Goal: Check status: Check status

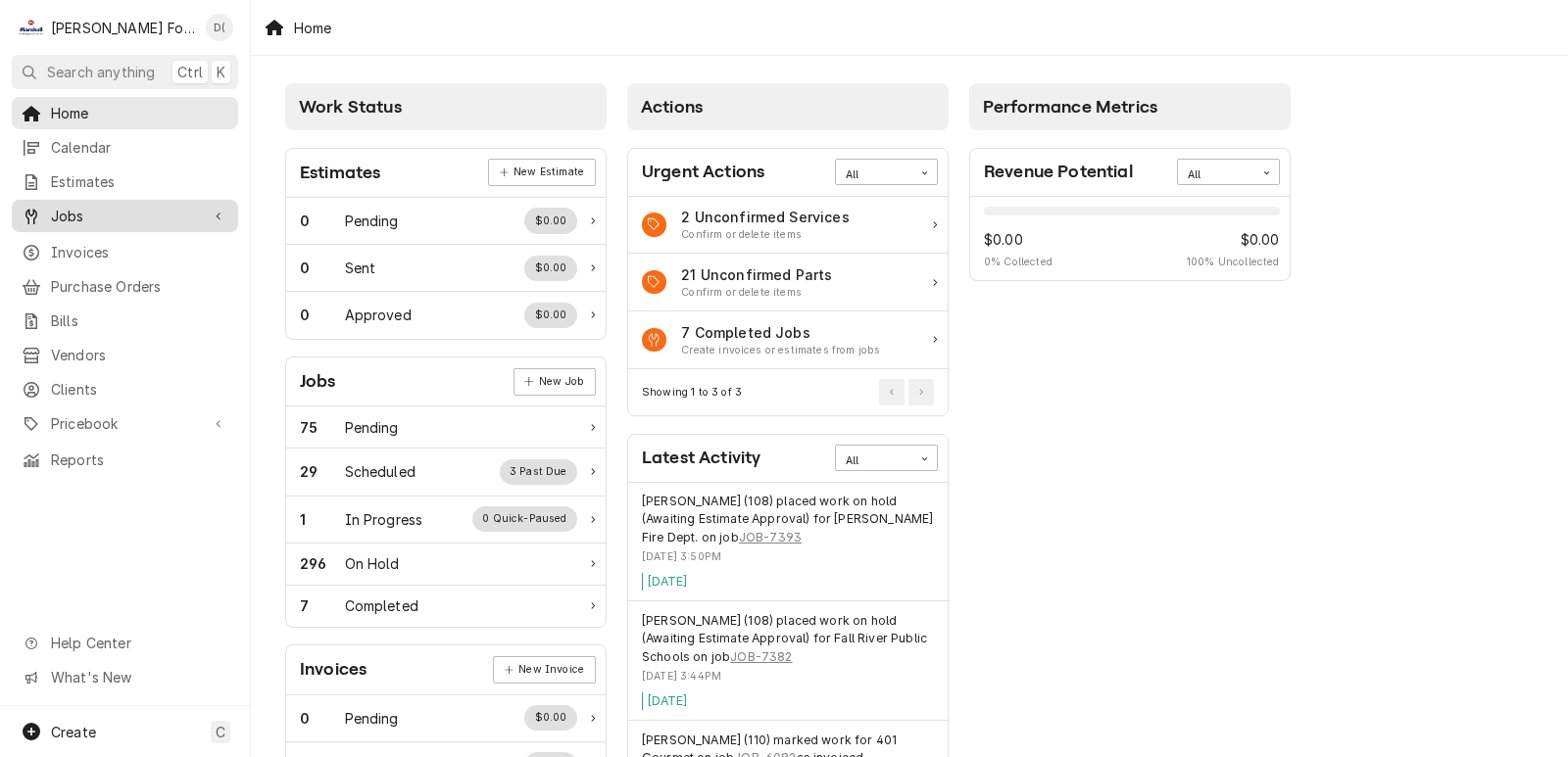
click at [112, 206] on span "Jobs" at bounding box center [125, 215] width 148 height 21
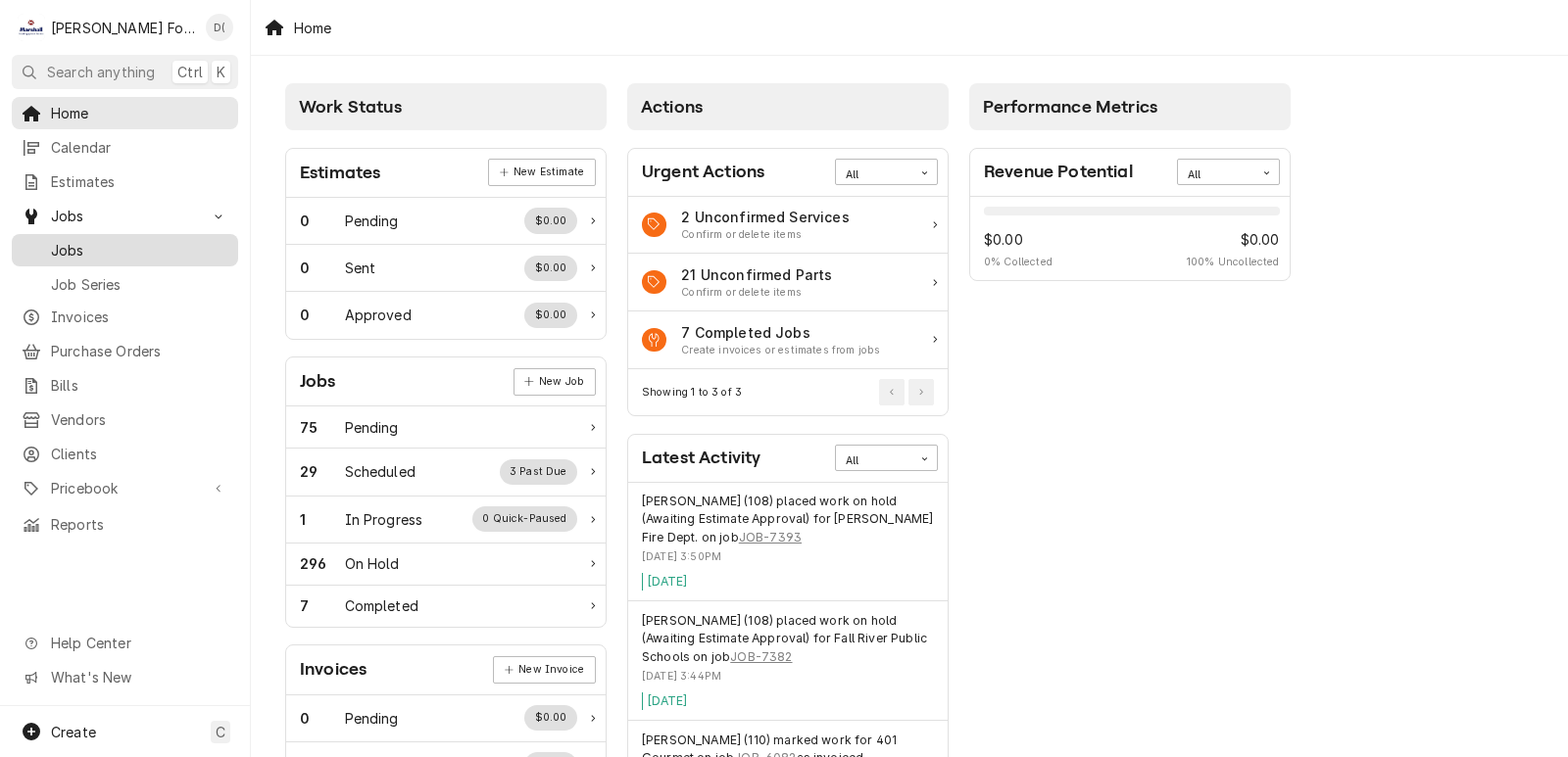
click at [122, 240] on span "Jobs" at bounding box center [140, 250] width 178 height 21
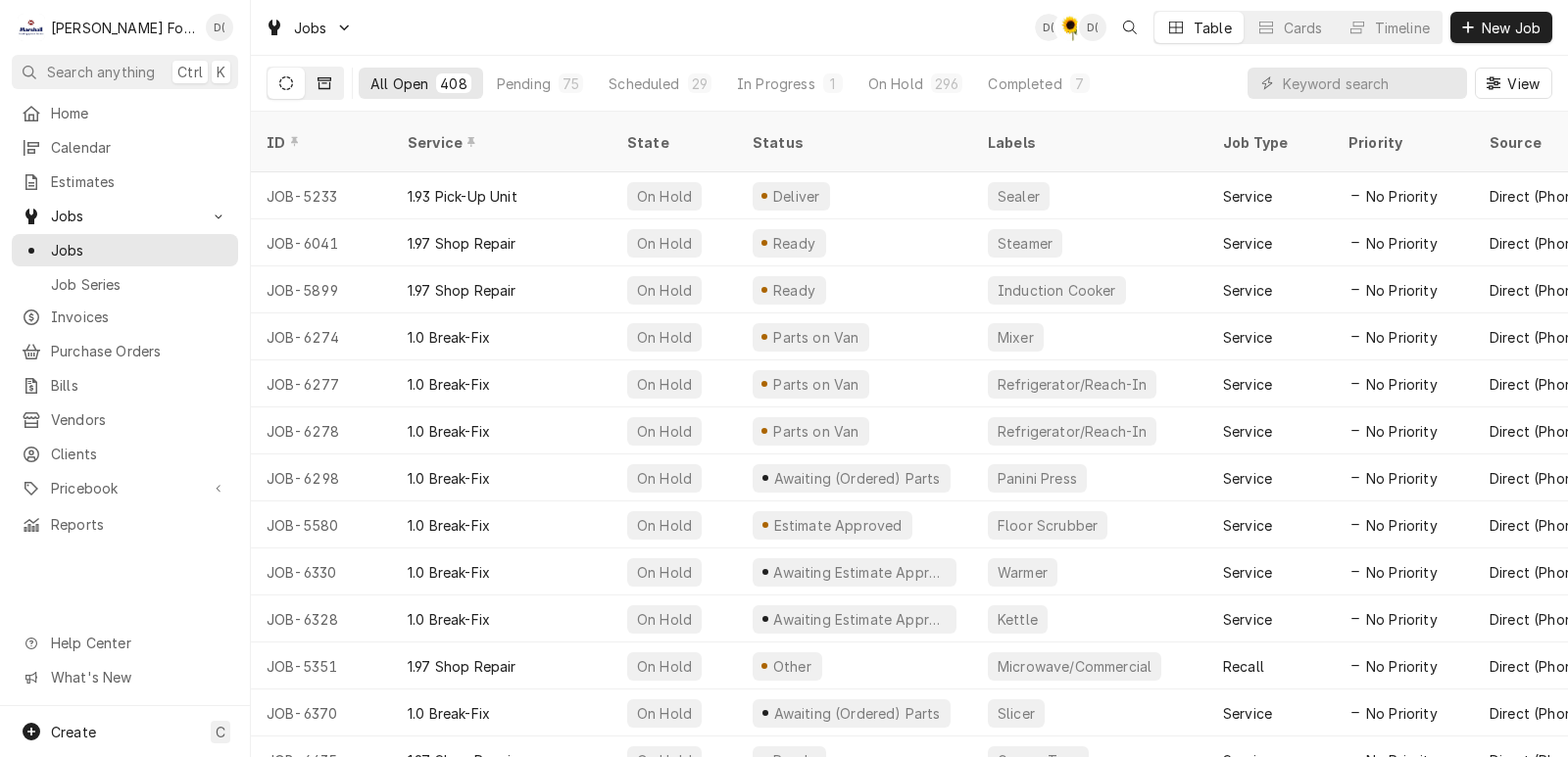
click at [318, 90] on button "Dynamic Content Wrapper" at bounding box center [325, 83] width 38 height 32
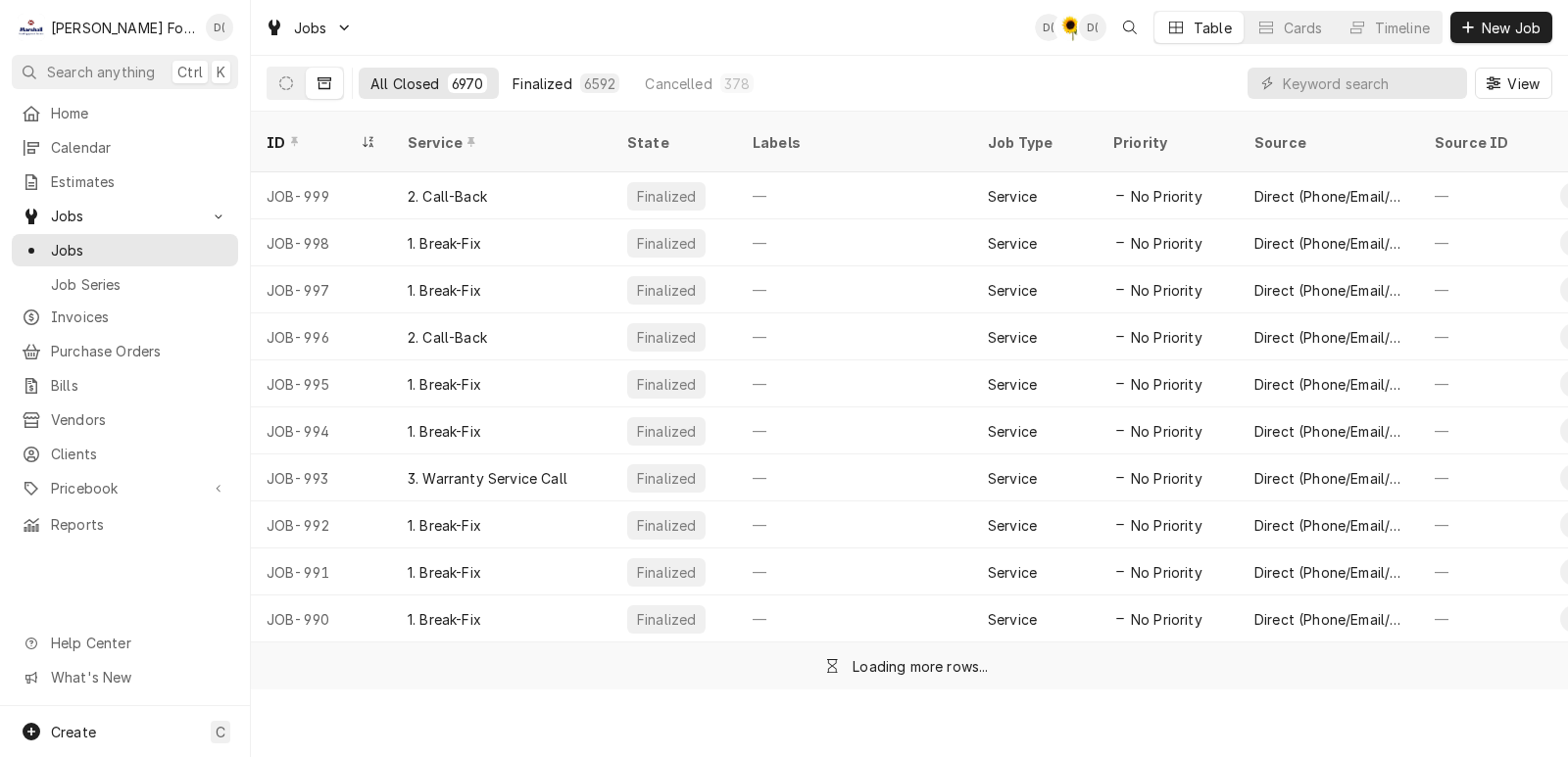
click at [522, 82] on div "Finalized" at bounding box center [542, 83] width 59 height 21
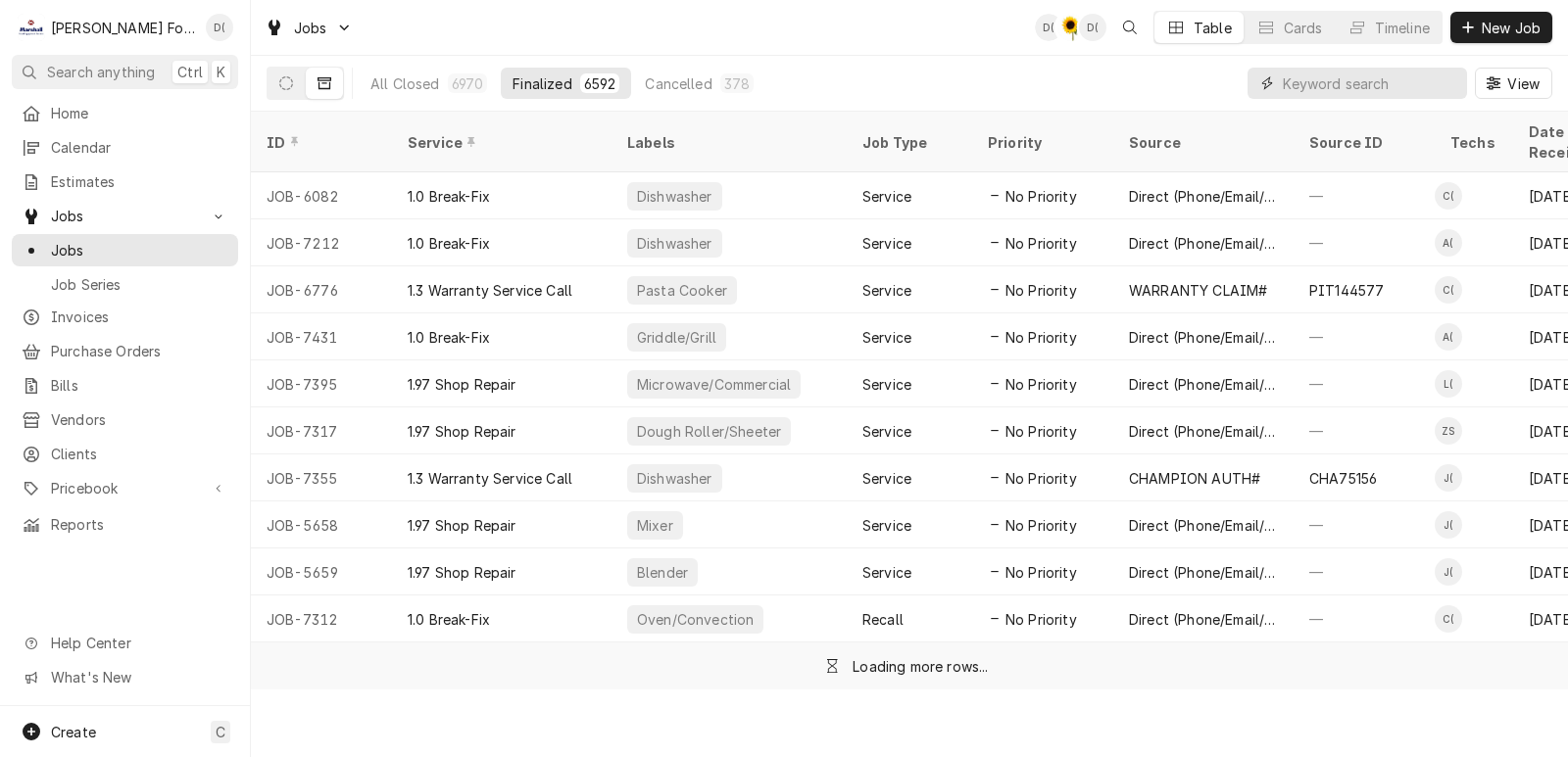
click at [1289, 92] on input "Dynamic Content Wrapper" at bounding box center [1370, 83] width 175 height 32
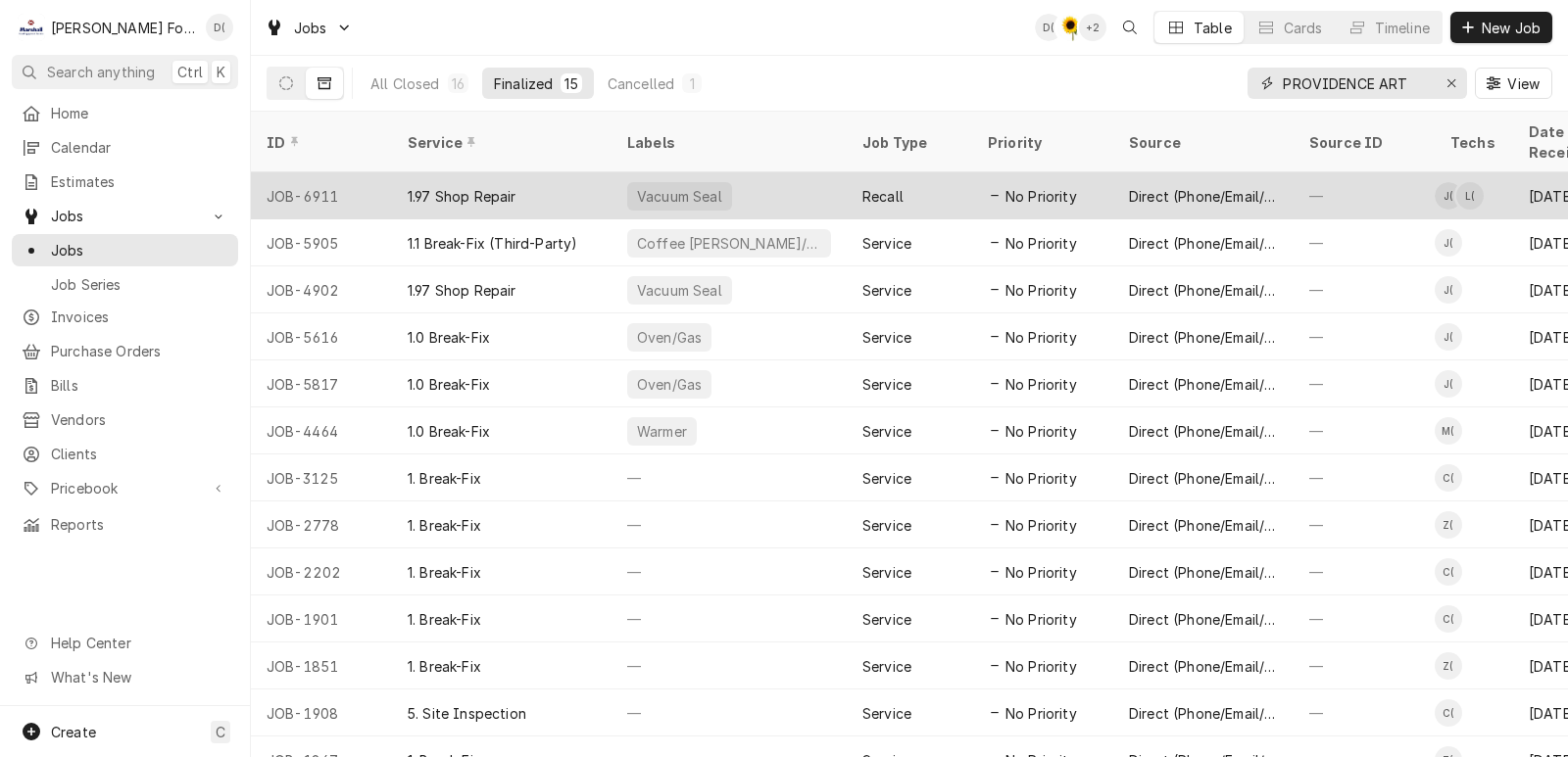
type input "PROVIDENCE ART"
click at [388, 173] on div "JOB-6911" at bounding box center [321, 196] width 141 height 47
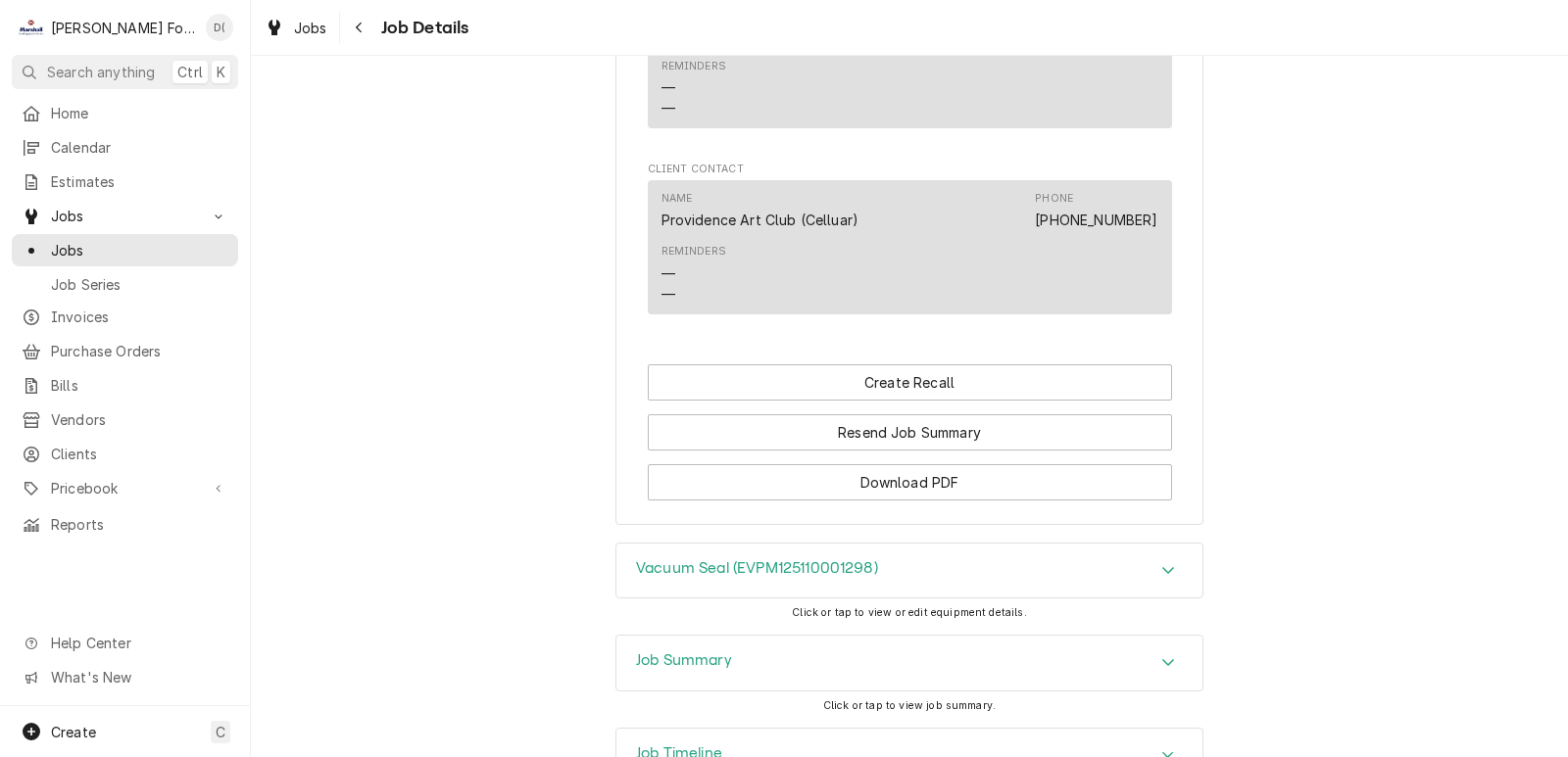
scroll to position [2018, 0]
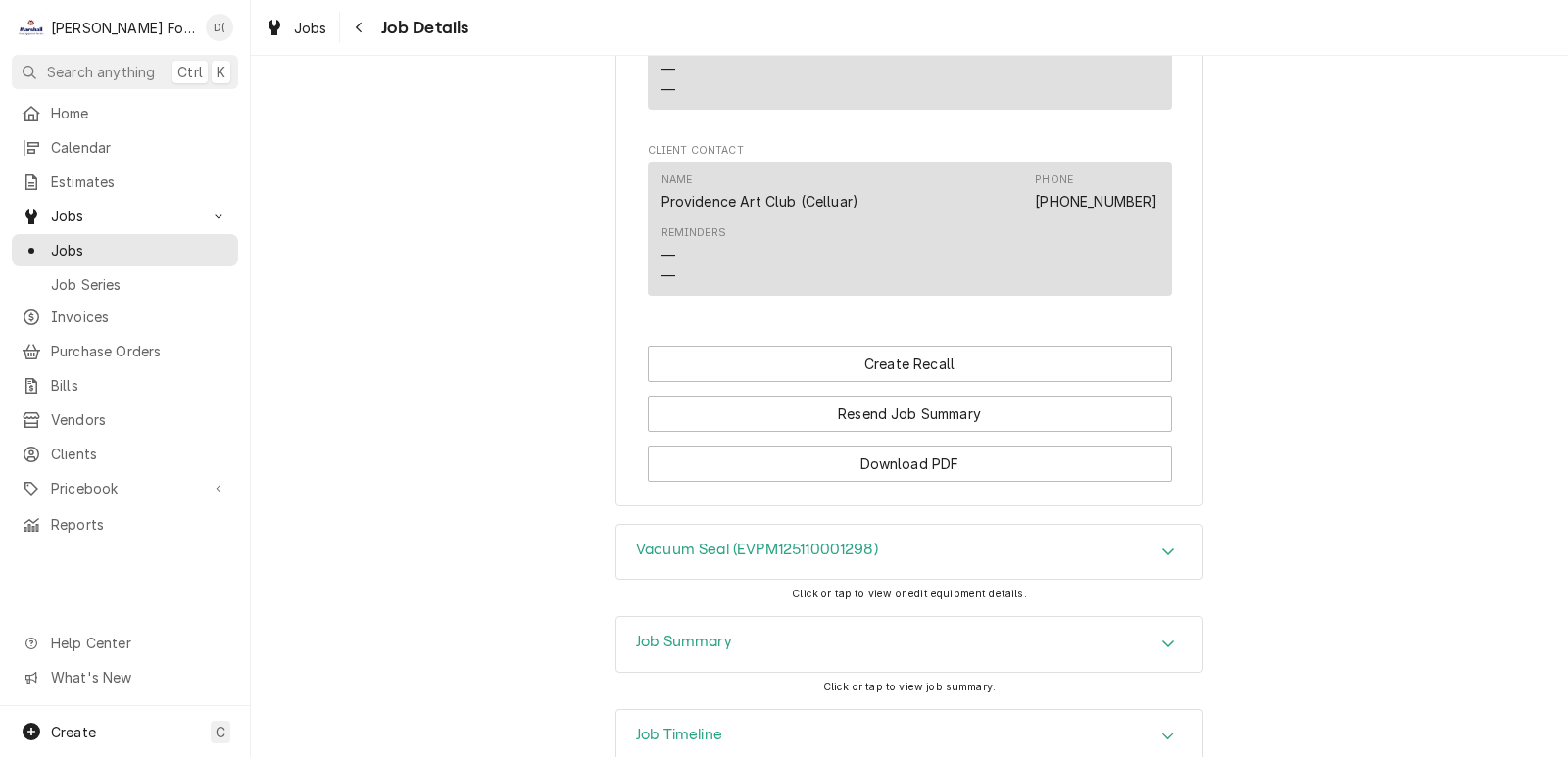
click at [697, 633] on h3 "Job Summary" at bounding box center [683, 642] width 96 height 19
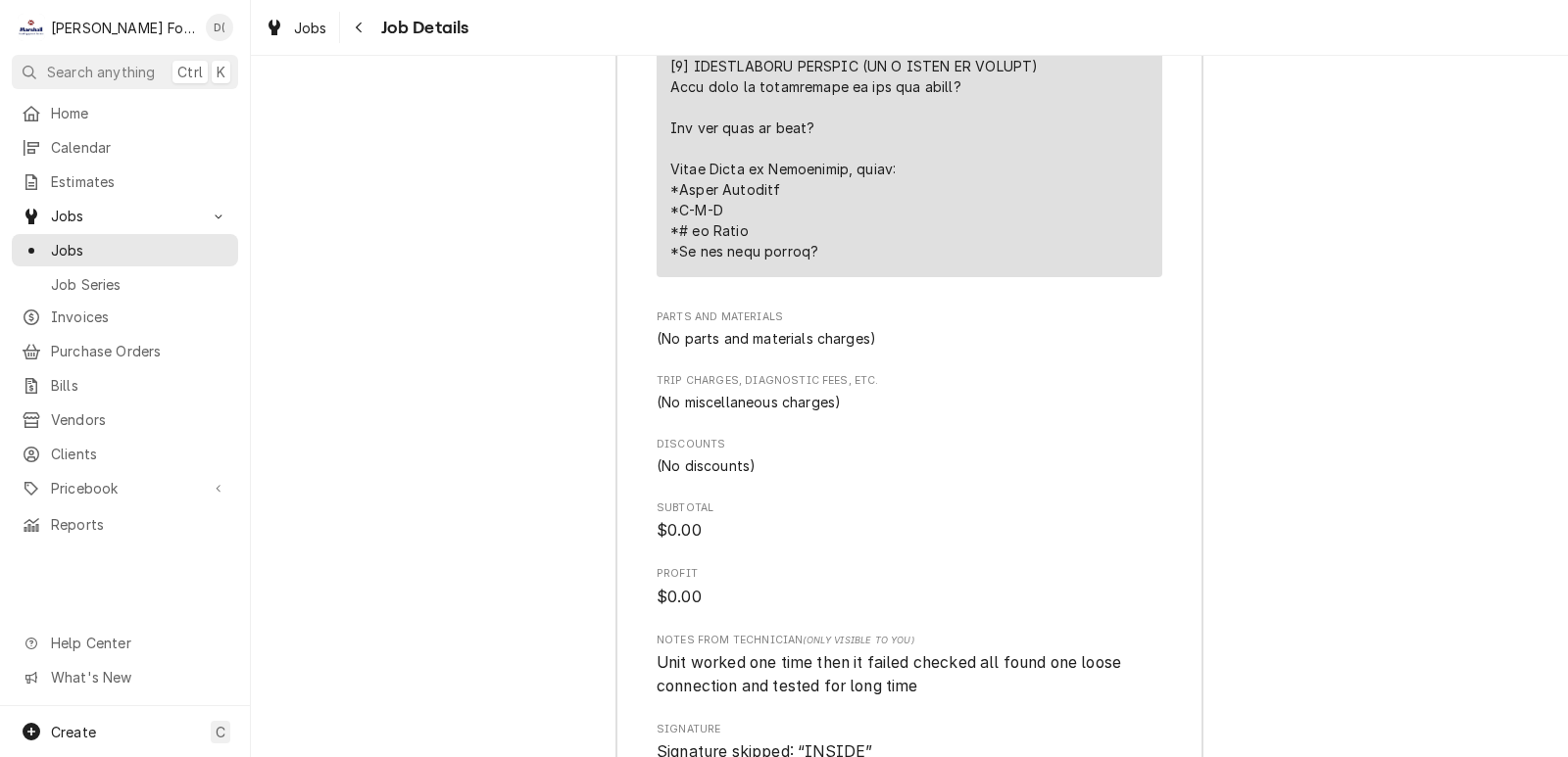
scroll to position [3520, 0]
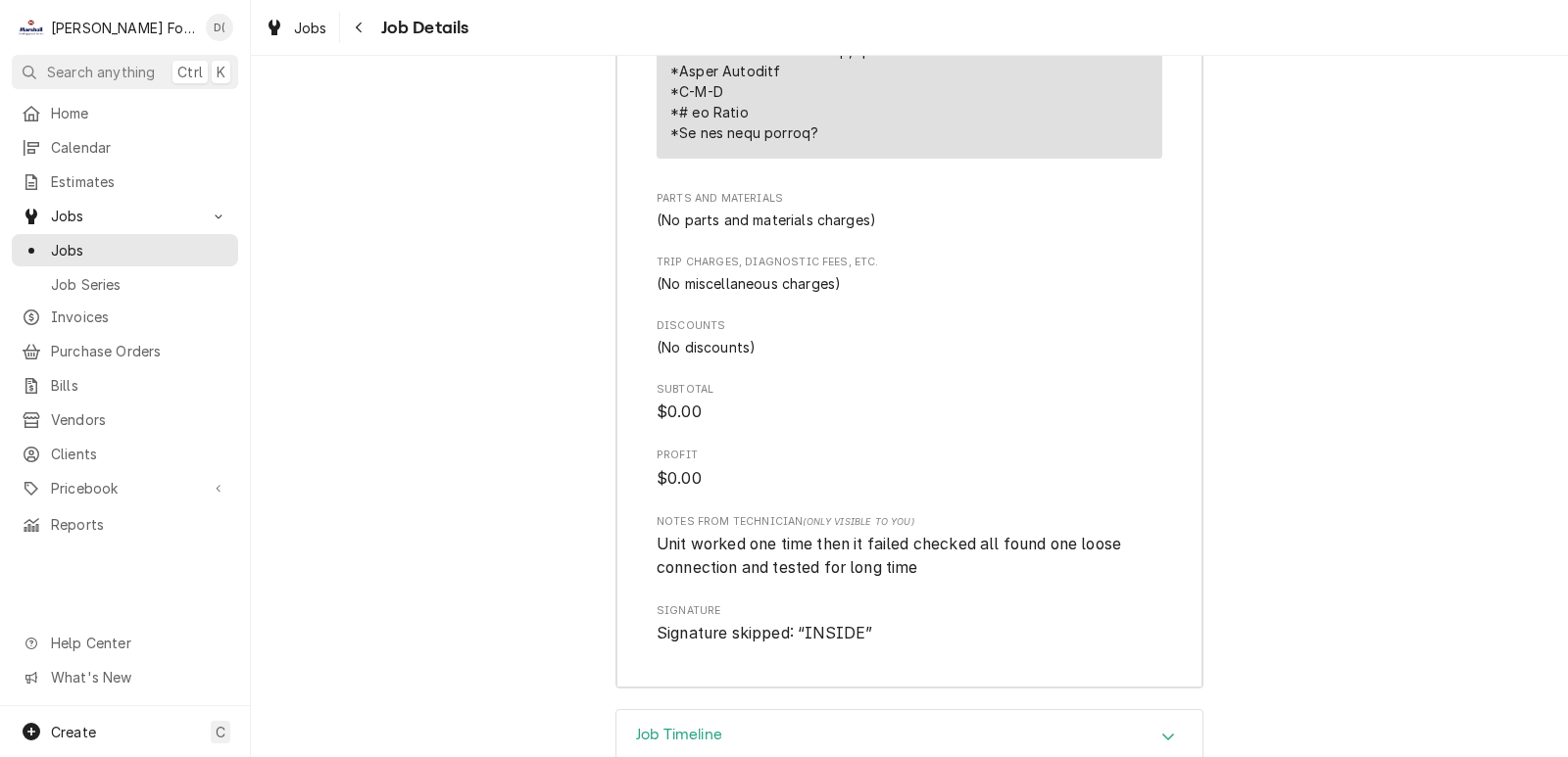
click at [711, 725] on h3 "Job Timeline" at bounding box center [678, 734] width 86 height 19
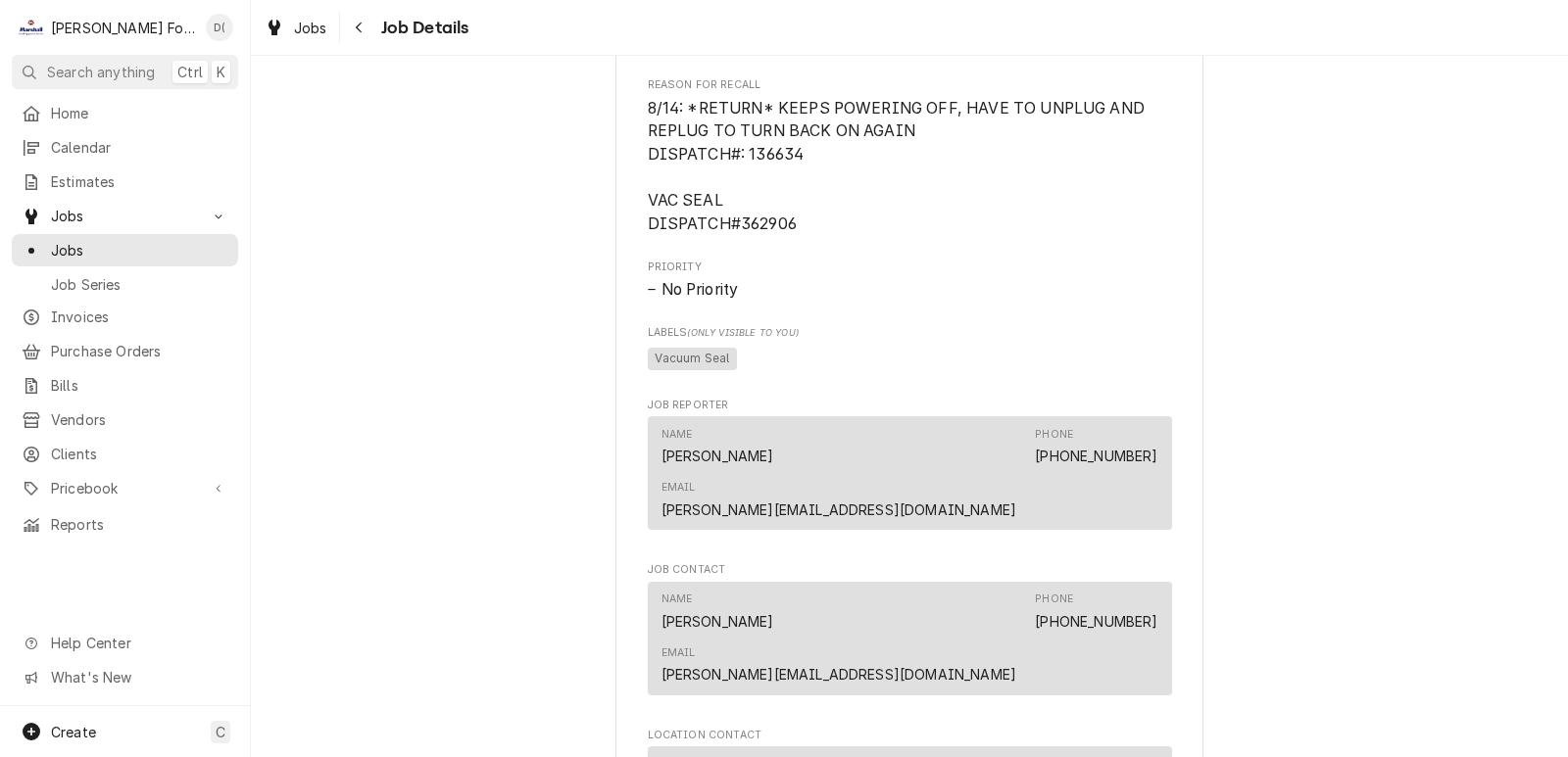
scroll to position [1273, 0]
